Goal: Information Seeking & Learning: Compare options

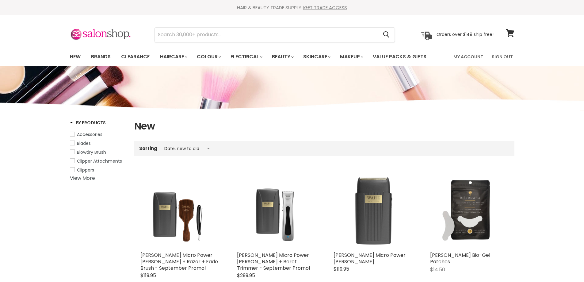
select select "created-descending"
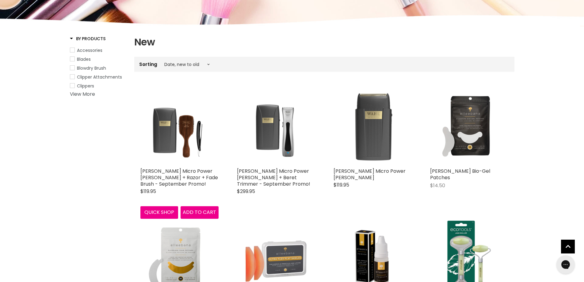
scroll to position [92, 0]
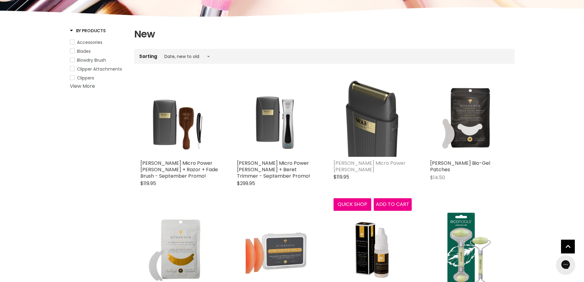
click at [355, 161] on link "Wahl Micro Power Shaver" at bounding box center [370, 165] width 72 height 13
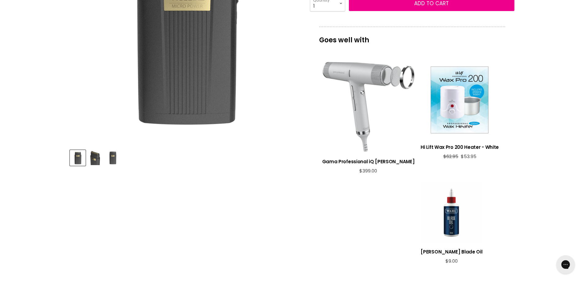
scroll to position [215, 0]
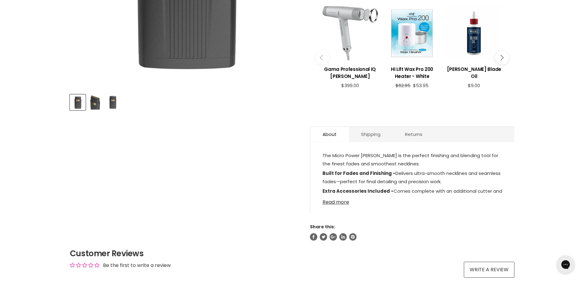
click at [340, 196] on link "Read more" at bounding box center [413, 200] width 180 height 9
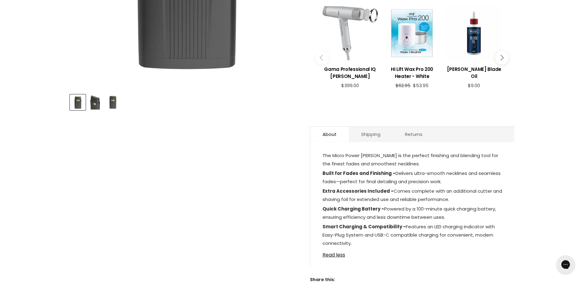
click at [92, 104] on img "Product thumbnails" at bounding box center [95, 102] width 14 height 14
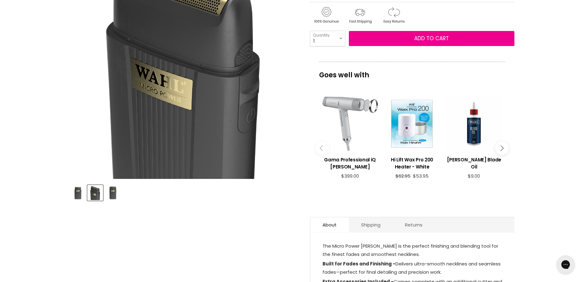
scroll to position [153, 0]
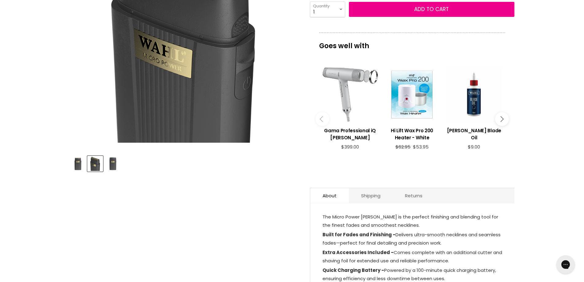
click at [114, 162] on img "Product thumbnails" at bounding box center [112, 163] width 14 height 14
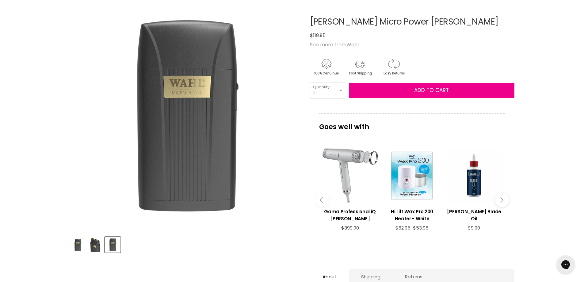
scroll to position [31, 0]
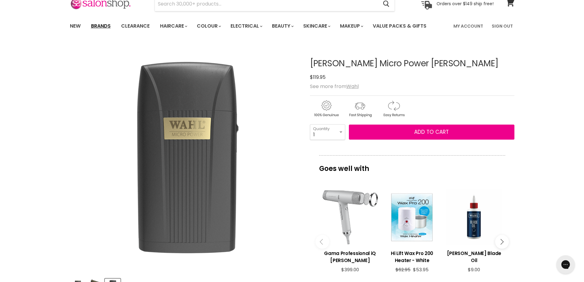
click at [103, 25] on link "Brands" at bounding box center [100, 26] width 29 height 13
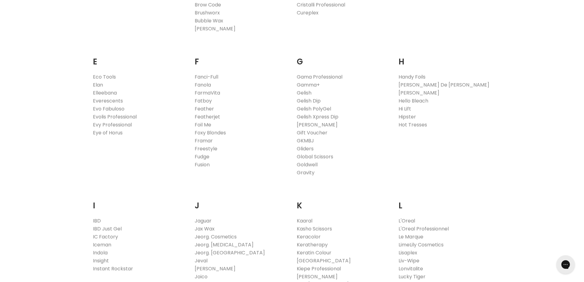
scroll to position [429, 0]
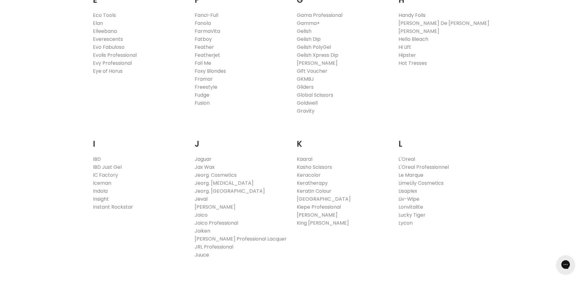
click at [203, 200] on link "Jeval" at bounding box center [201, 198] width 13 height 7
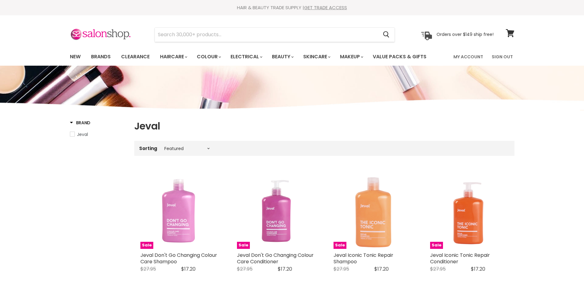
select select "manual"
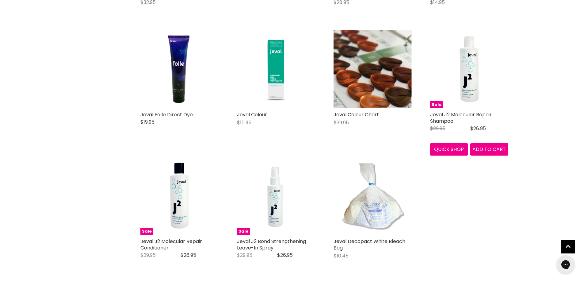
scroll to position [1411, 0]
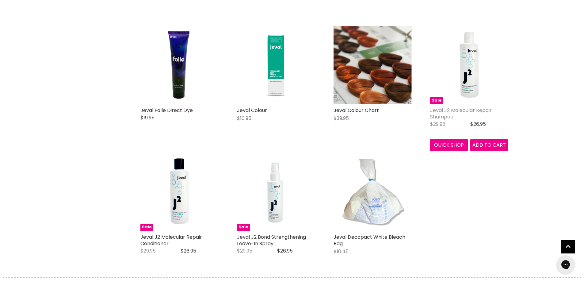
click at [442, 110] on link "Jeval J2 Molecular Repair Shampoo" at bounding box center [461, 113] width 62 height 13
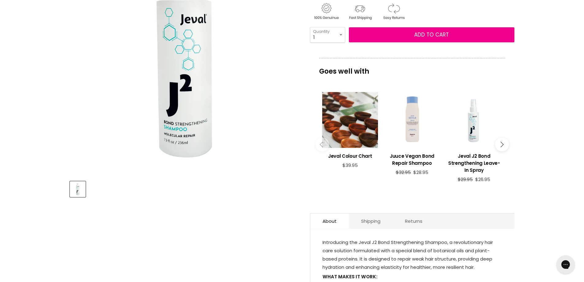
scroll to position [184, 0]
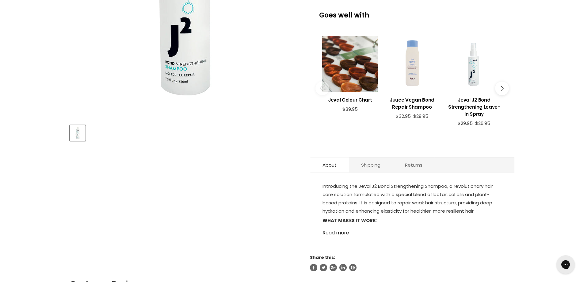
click at [332, 234] on link "Read more" at bounding box center [413, 230] width 180 height 9
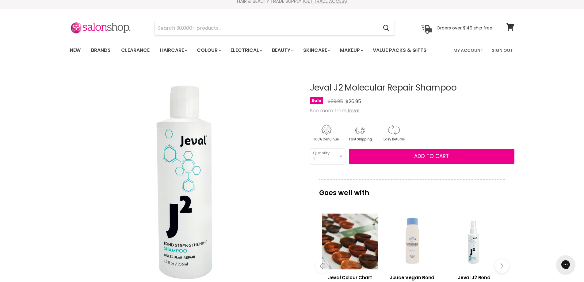
scroll to position [0, 0]
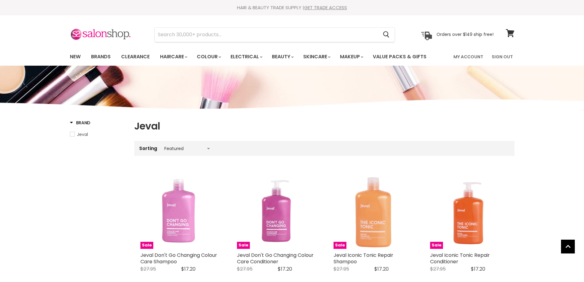
select select "manual"
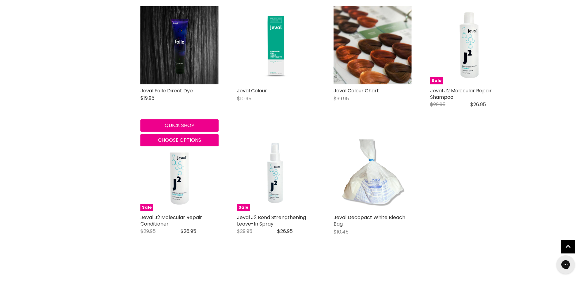
click at [168, 86] on div "Jeval Folle Direct Dye [GEOGRAPHIC_DATA] $19.95 Folle Direct Dye Hair Colour is…" at bounding box center [179, 76] width 90 height 153
